Goal: Book appointment/travel/reservation

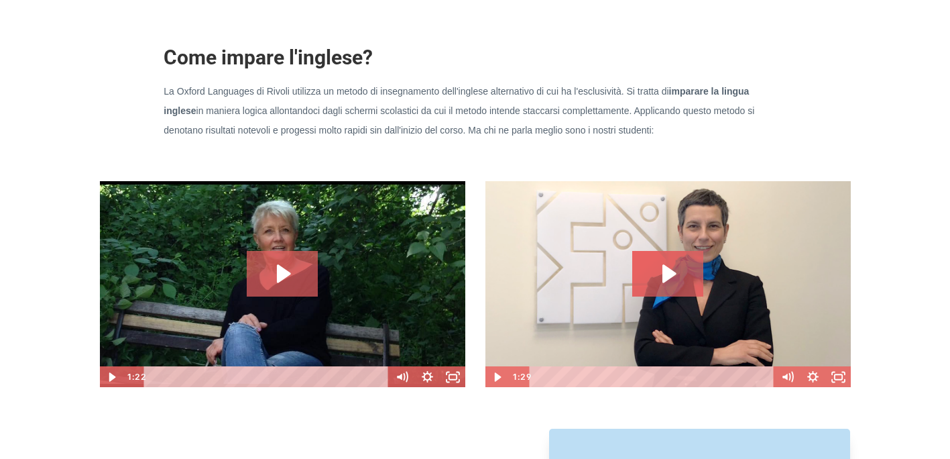
scroll to position [1274, 0]
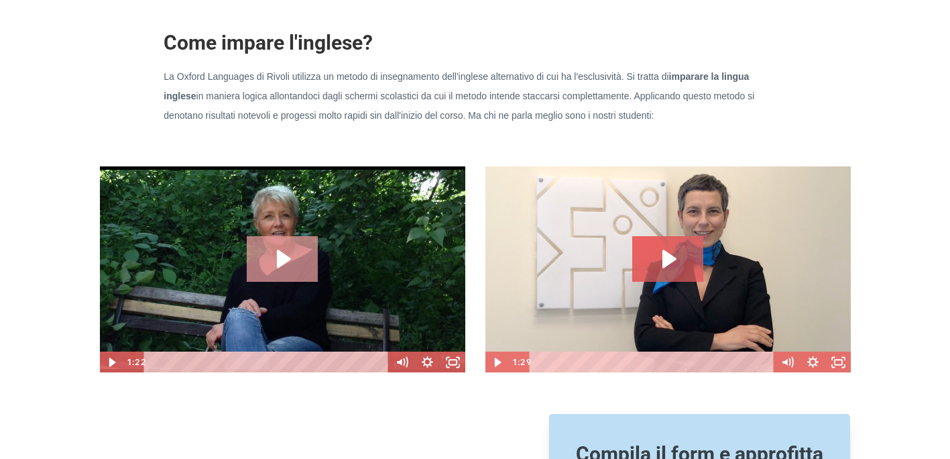
click at [278, 257] on icon "Play Video: sites/23497/video/HmVDL13QCKbY8Ib6PhtA_Paola_Tommasella.mpeg" at bounding box center [284, 258] width 14 height 19
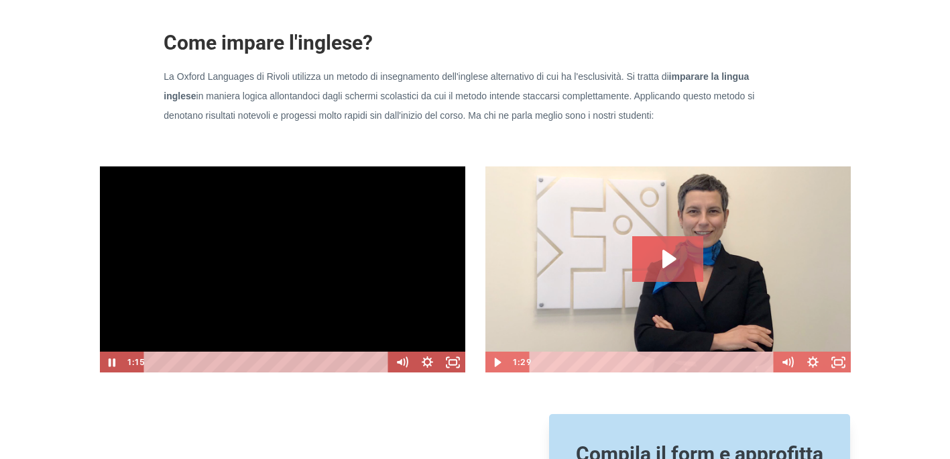
click at [375, 311] on div at bounding box center [282, 269] width 367 height 207
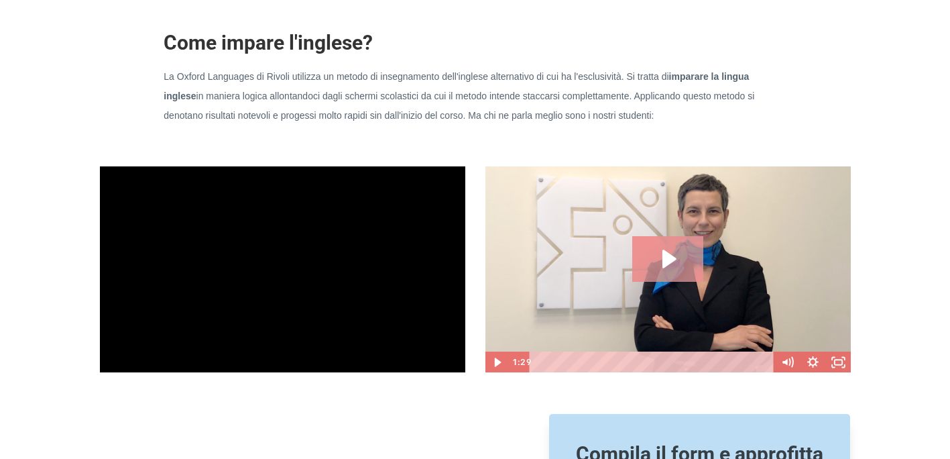
click at [658, 255] on icon "Play Video: sites/23497/video/11zodysR26g3lriUbOQz_Maria_Domenica_Melcarne.mpeg" at bounding box center [668, 259] width 72 height 46
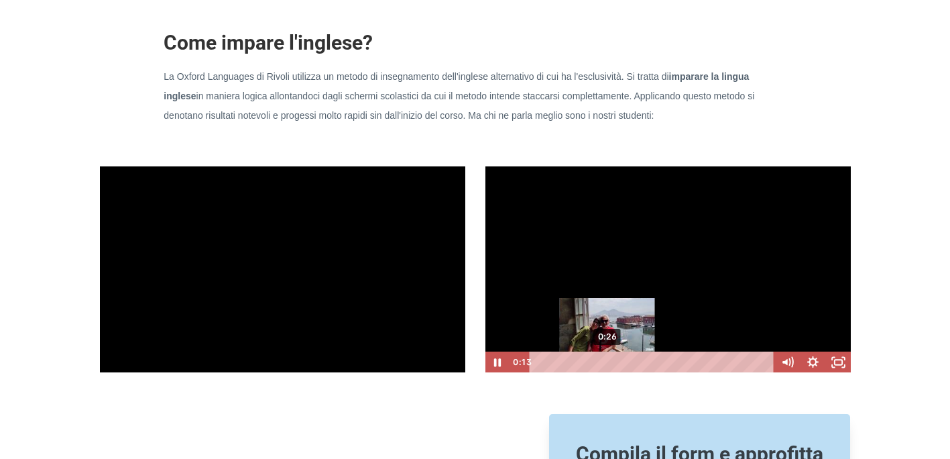
scroll to position [1, 0]
click at [607, 360] on div "0:26" at bounding box center [653, 361] width 229 height 21
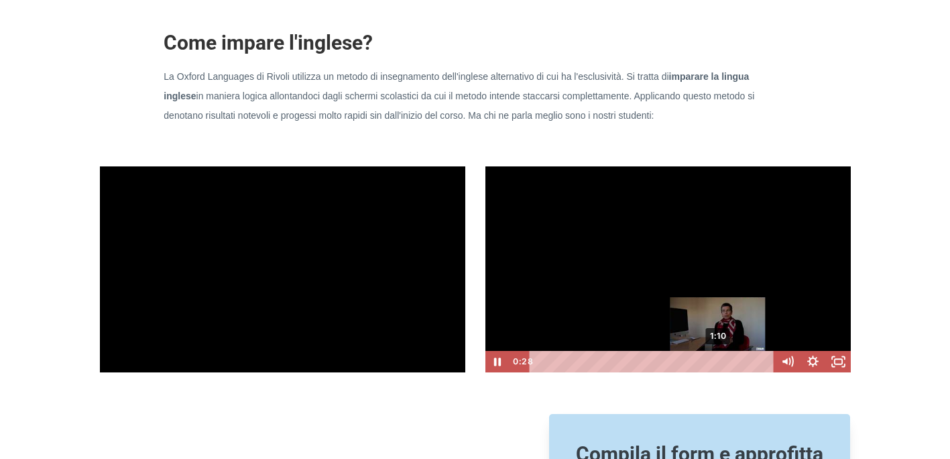
click at [720, 364] on div "1:10" at bounding box center [653, 361] width 229 height 21
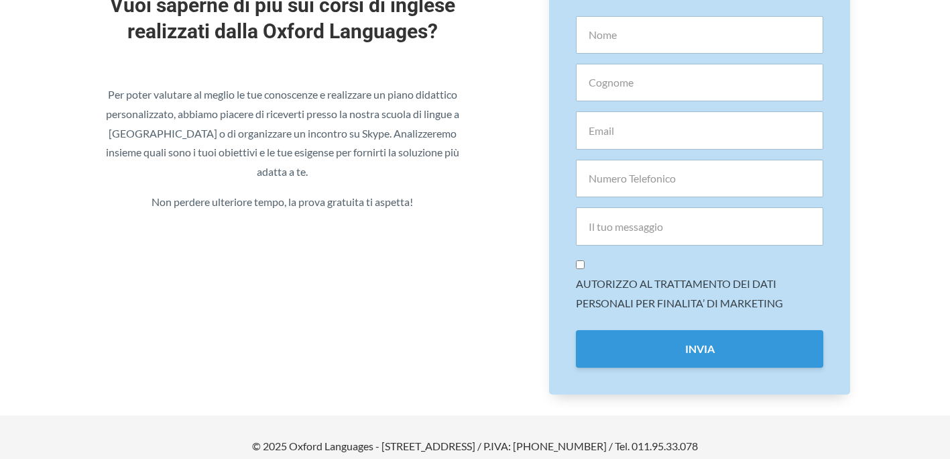
scroll to position [1950, 0]
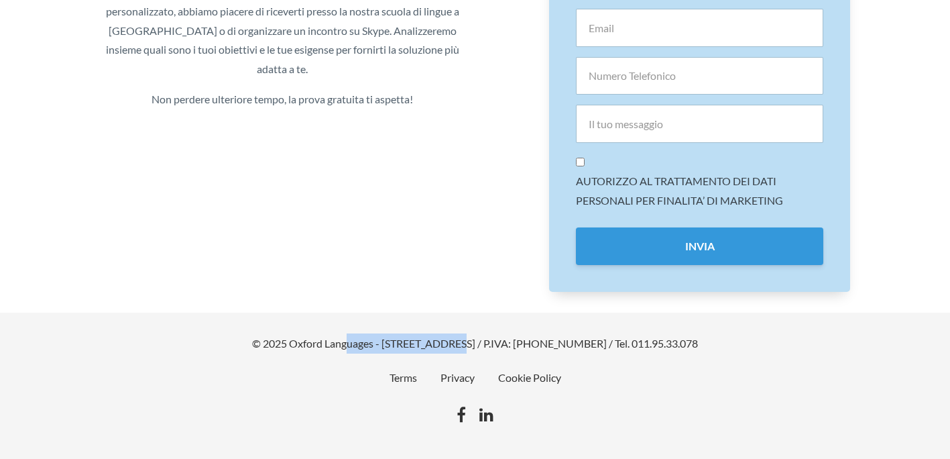
drag, startPoint x: 432, startPoint y: 340, endPoint x: 322, endPoint y: 339, distance: 110.0
click at [322, 339] on span "© 2025 Oxford Languages - [STREET_ADDRESS] / P.IVA: [PHONE_NUMBER] / Tel. 011.9…" at bounding box center [475, 343] width 751 height 20
click at [436, 348] on span "© 2025 Oxford Languages - [STREET_ADDRESS] / P.IVA: [PHONE_NUMBER] / Tel. 011.9…" at bounding box center [475, 343] width 751 height 20
drag, startPoint x: 519, startPoint y: 341, endPoint x: 361, endPoint y: 337, distance: 157.6
click at [361, 337] on span "© 2025 Oxford Languages - [STREET_ADDRESS] / P.IVA: [PHONE_NUMBER] / Tel. 011.9…" at bounding box center [475, 343] width 751 height 20
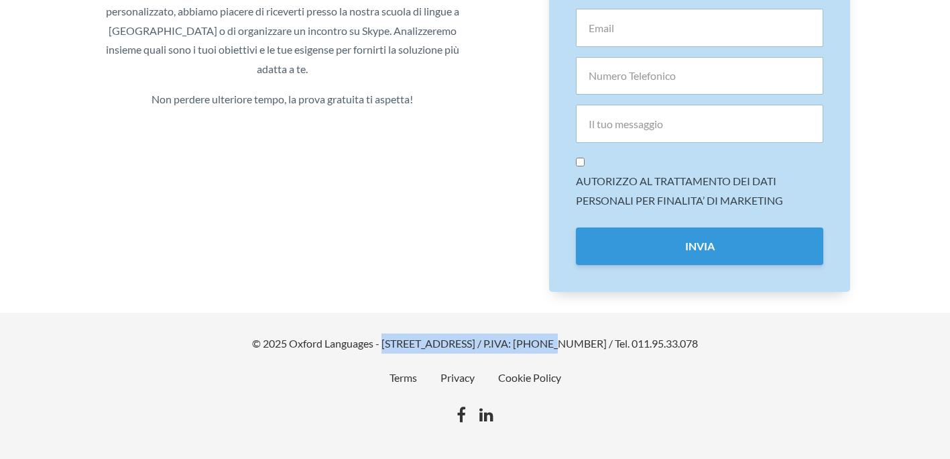
copy span "[STREET_ADDRESS]"
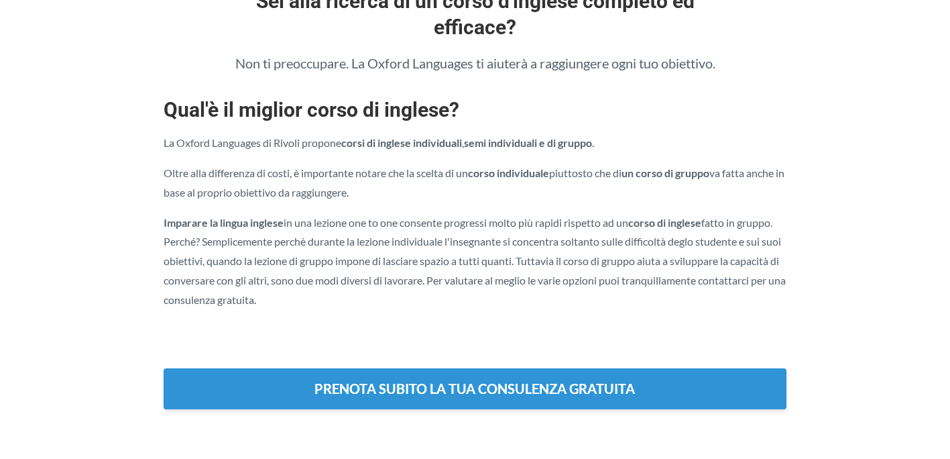
scroll to position [475, 0]
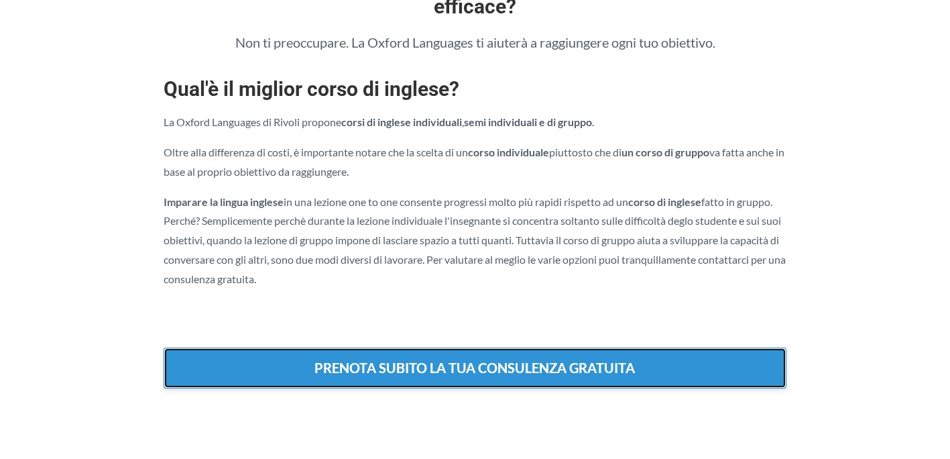
click at [487, 365] on link "PRENOTA SUBITO LA TUA CONSULENZA GRATUITA" at bounding box center [475, 367] width 622 height 41
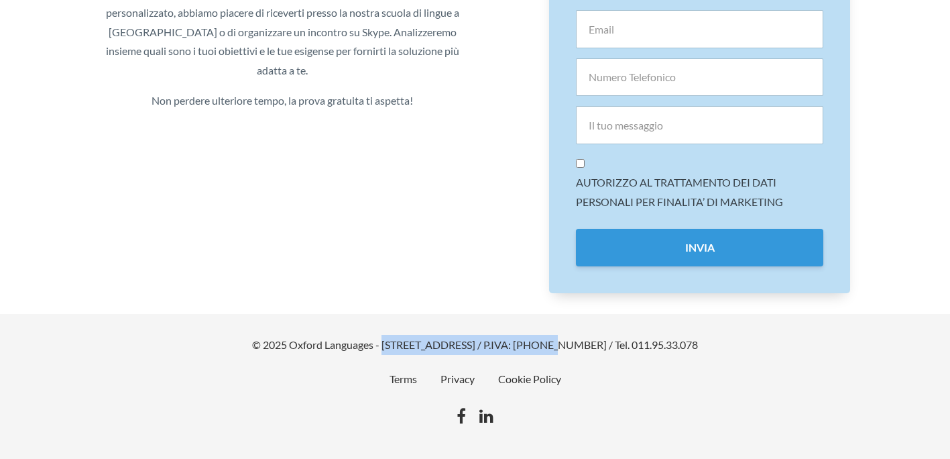
scroll to position [1950, 0]
